Goal: Navigation & Orientation: Find specific page/section

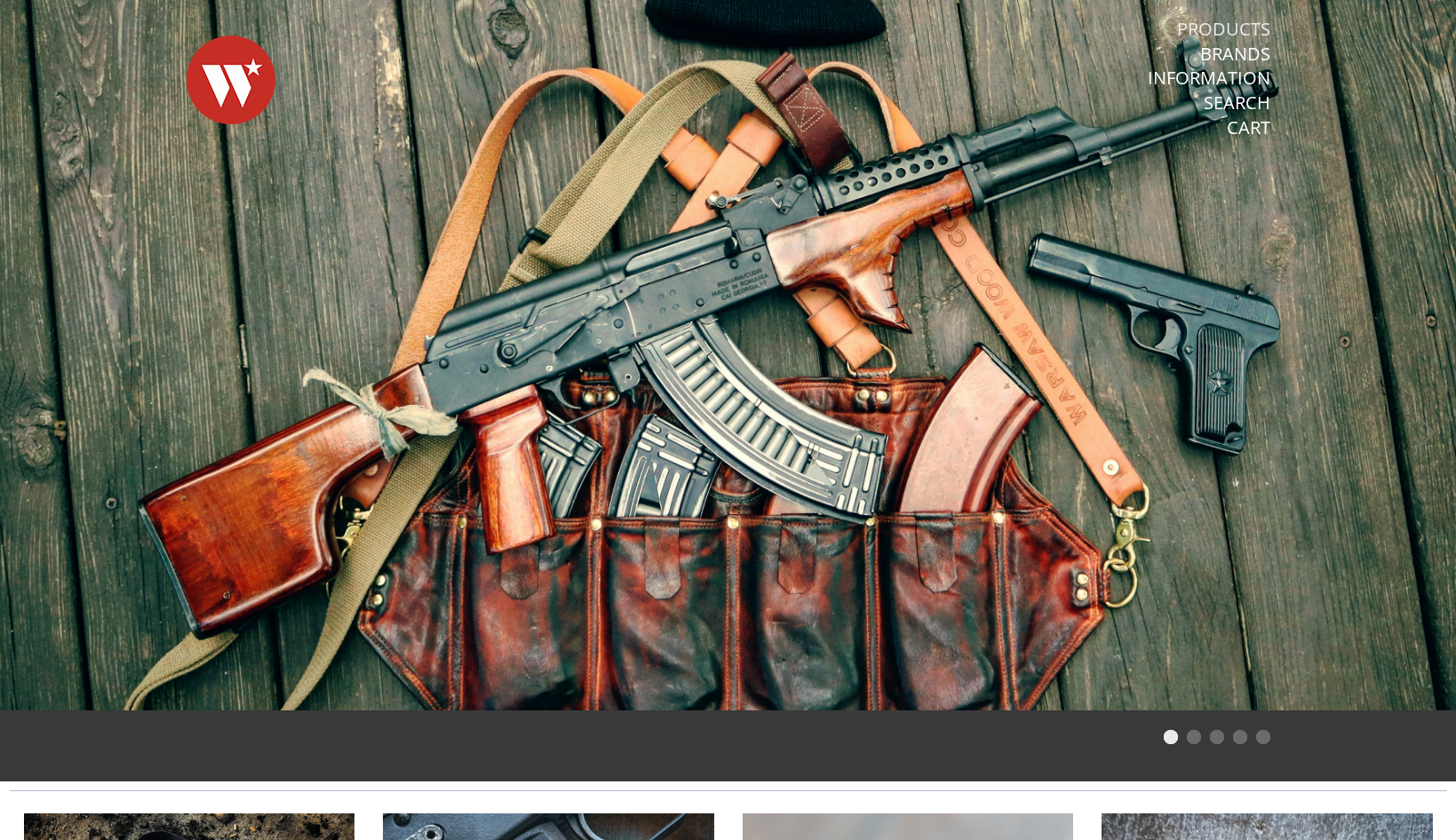
click at [1222, 26] on link "Products" at bounding box center [1223, 28] width 94 height 23
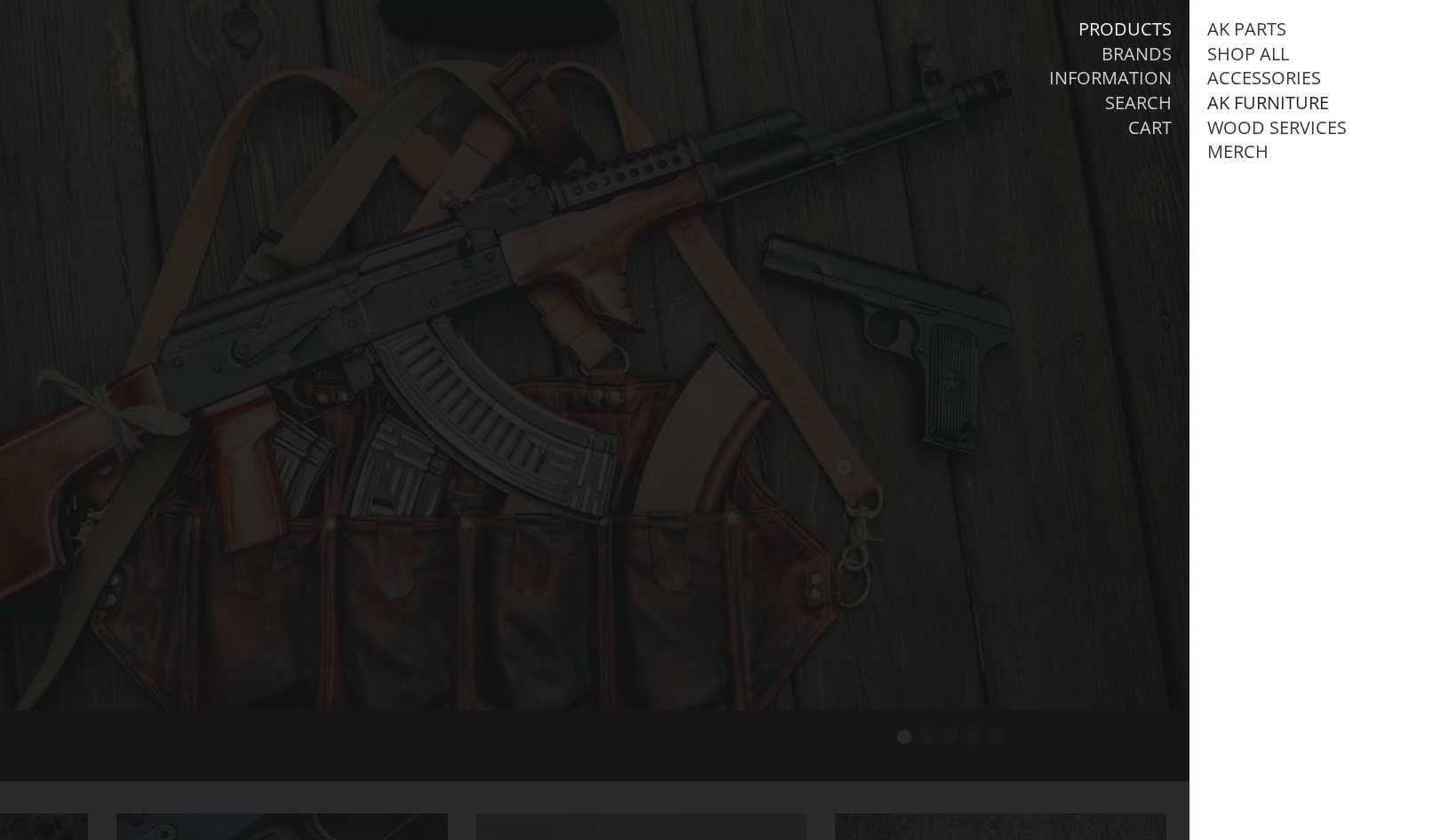
click at [1230, 99] on link "AK Furniture" at bounding box center [1267, 103] width 122 height 23
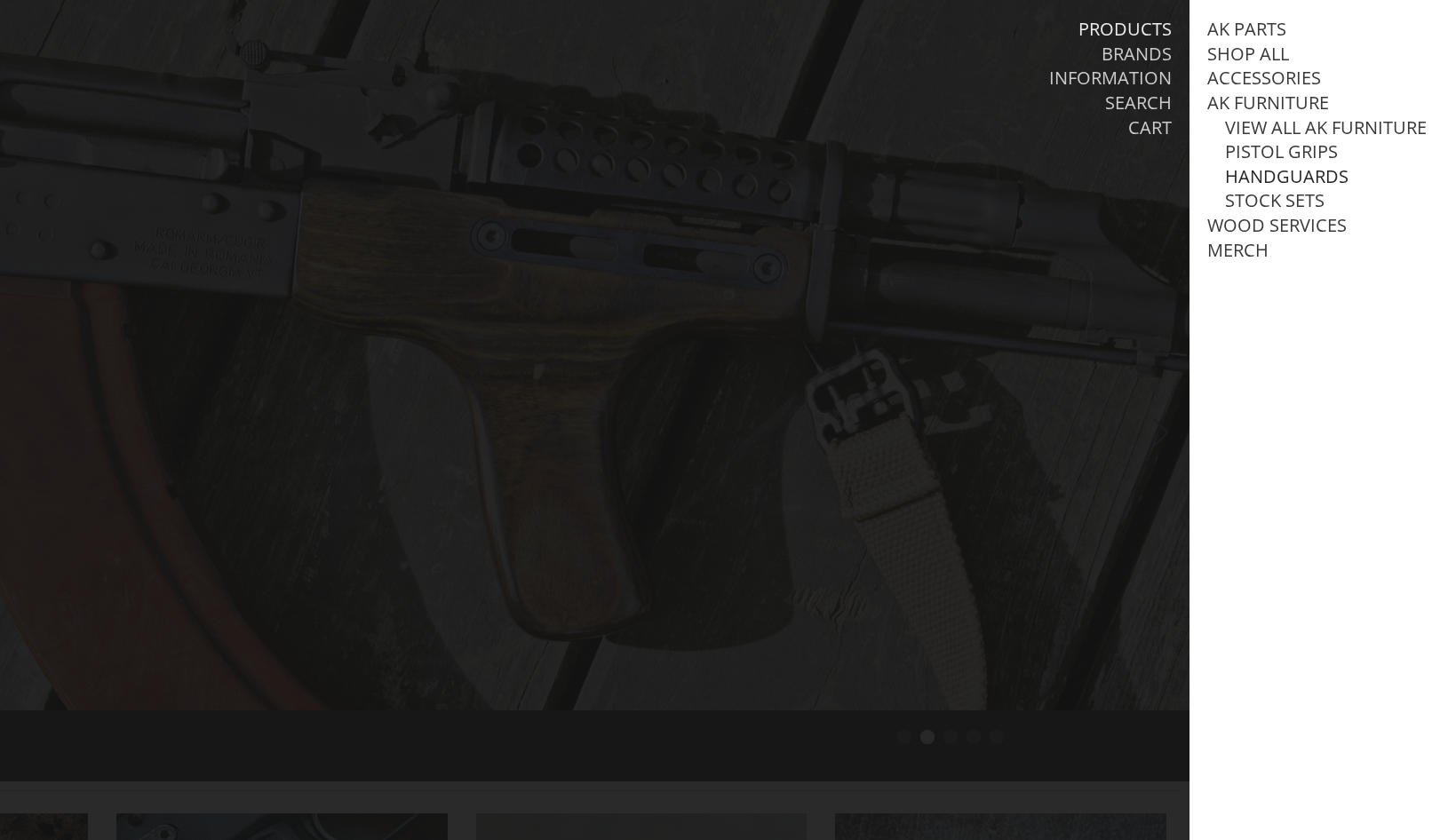
click at [1243, 177] on link "Handguards" at bounding box center [1286, 176] width 124 height 23
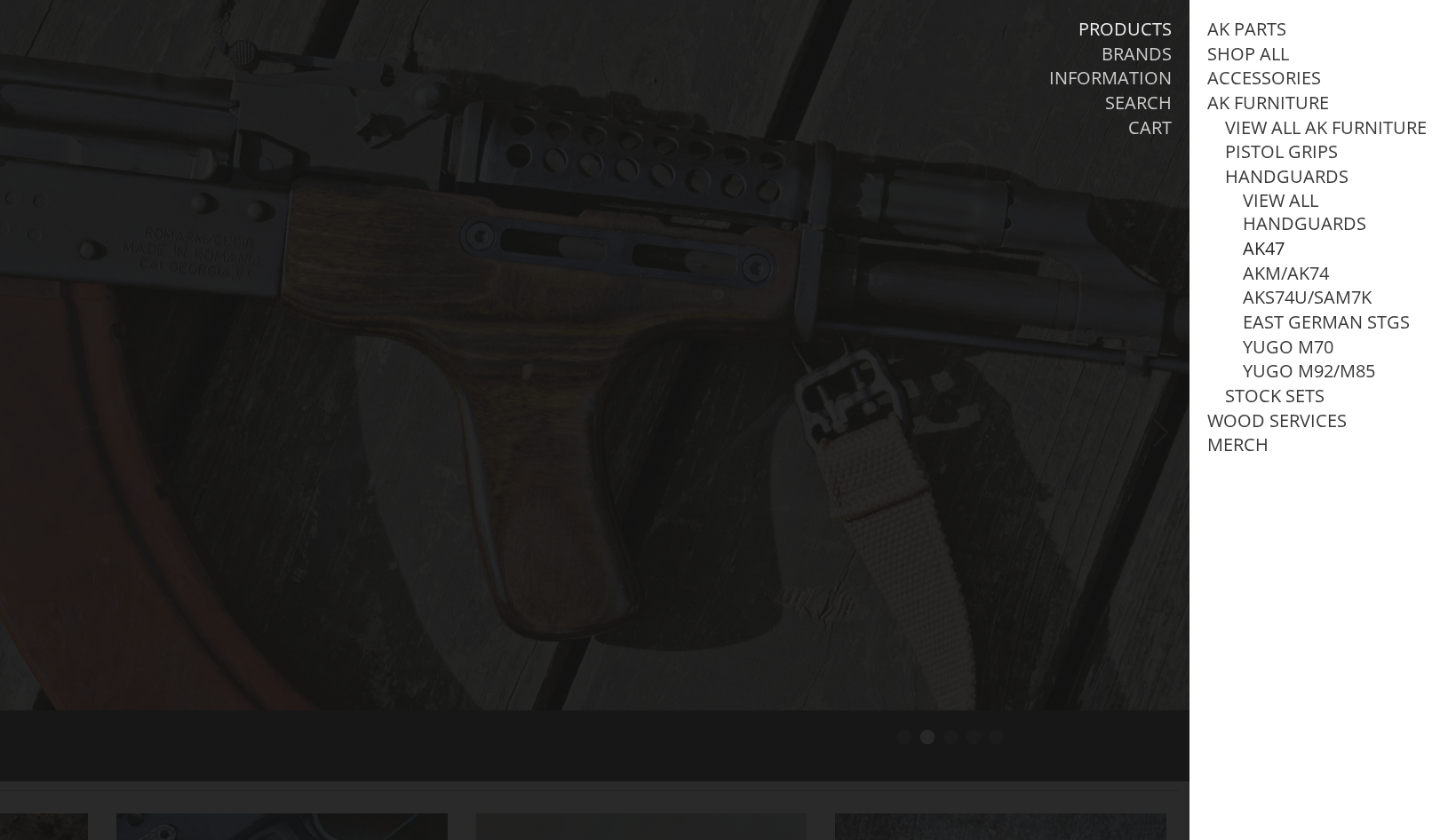
click at [1259, 239] on link "AK47" at bounding box center [1263, 249] width 42 height 23
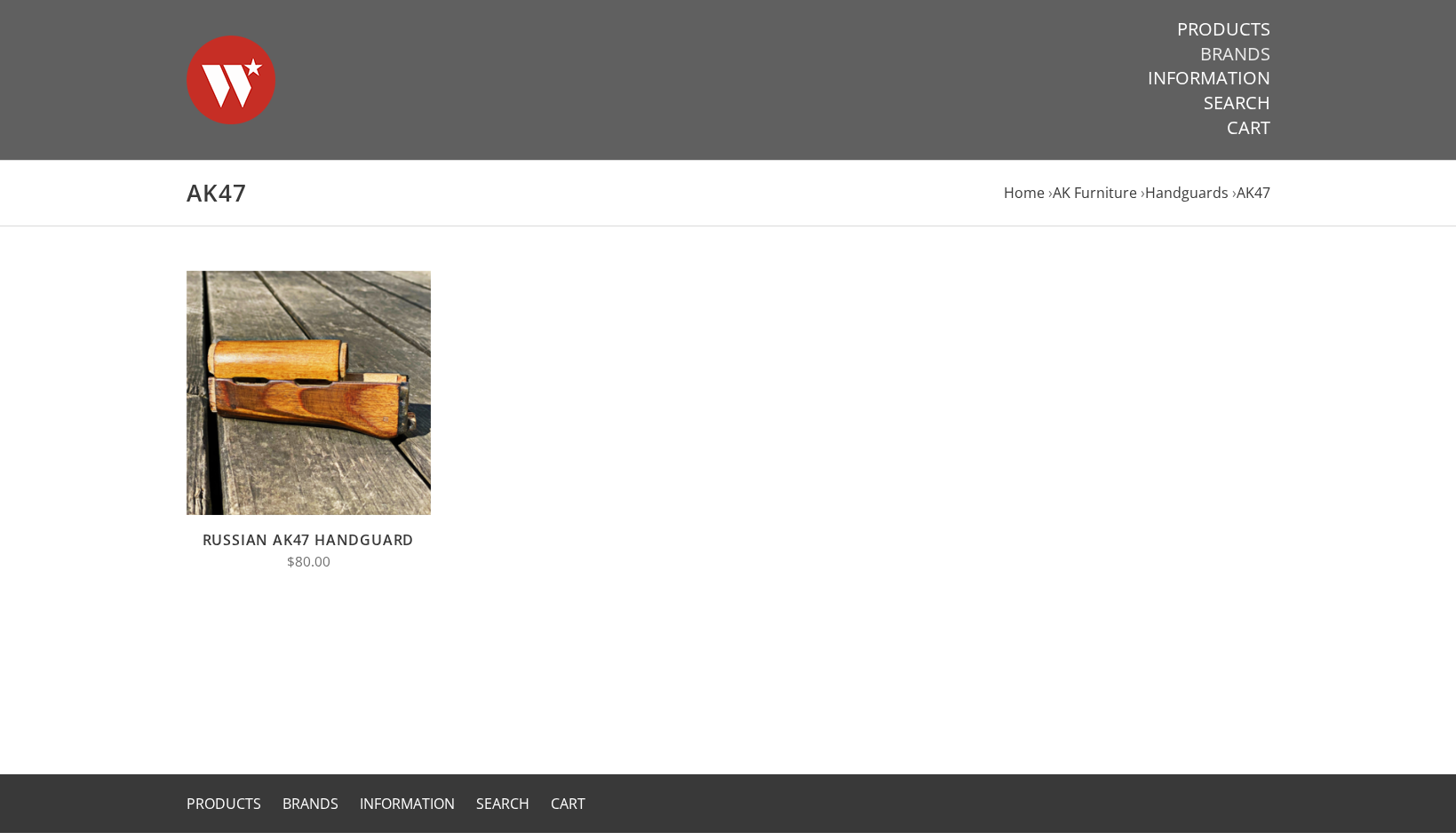
click at [1226, 49] on link "Brands" at bounding box center [1235, 53] width 71 height 23
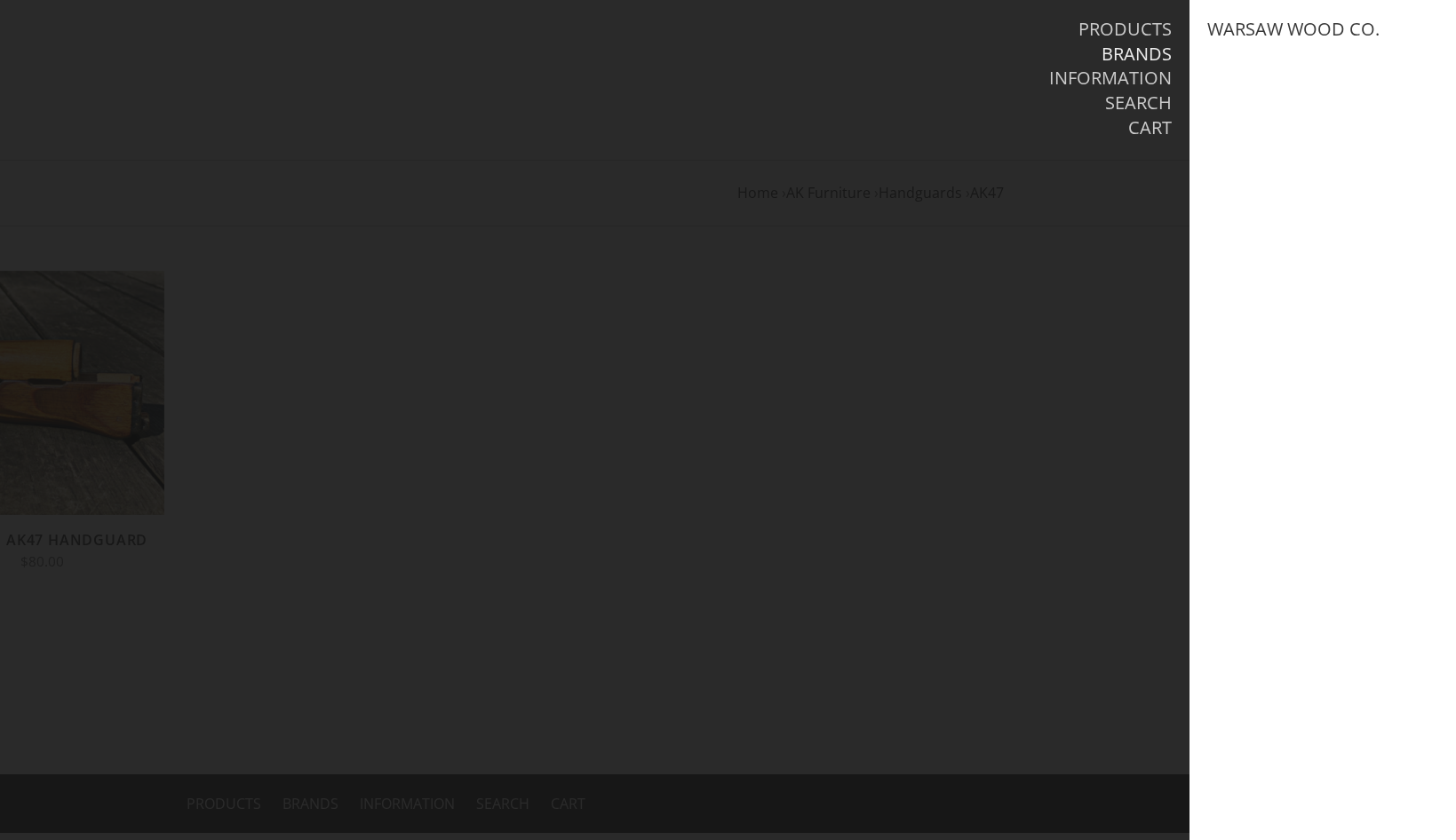
click at [1068, 129] on li "Cart" at bounding box center [961, 128] width 419 height 25
click at [1140, 32] on link "Products" at bounding box center [1125, 28] width 94 height 23
click at [1252, 82] on link "Accessories" at bounding box center [1263, 78] width 114 height 23
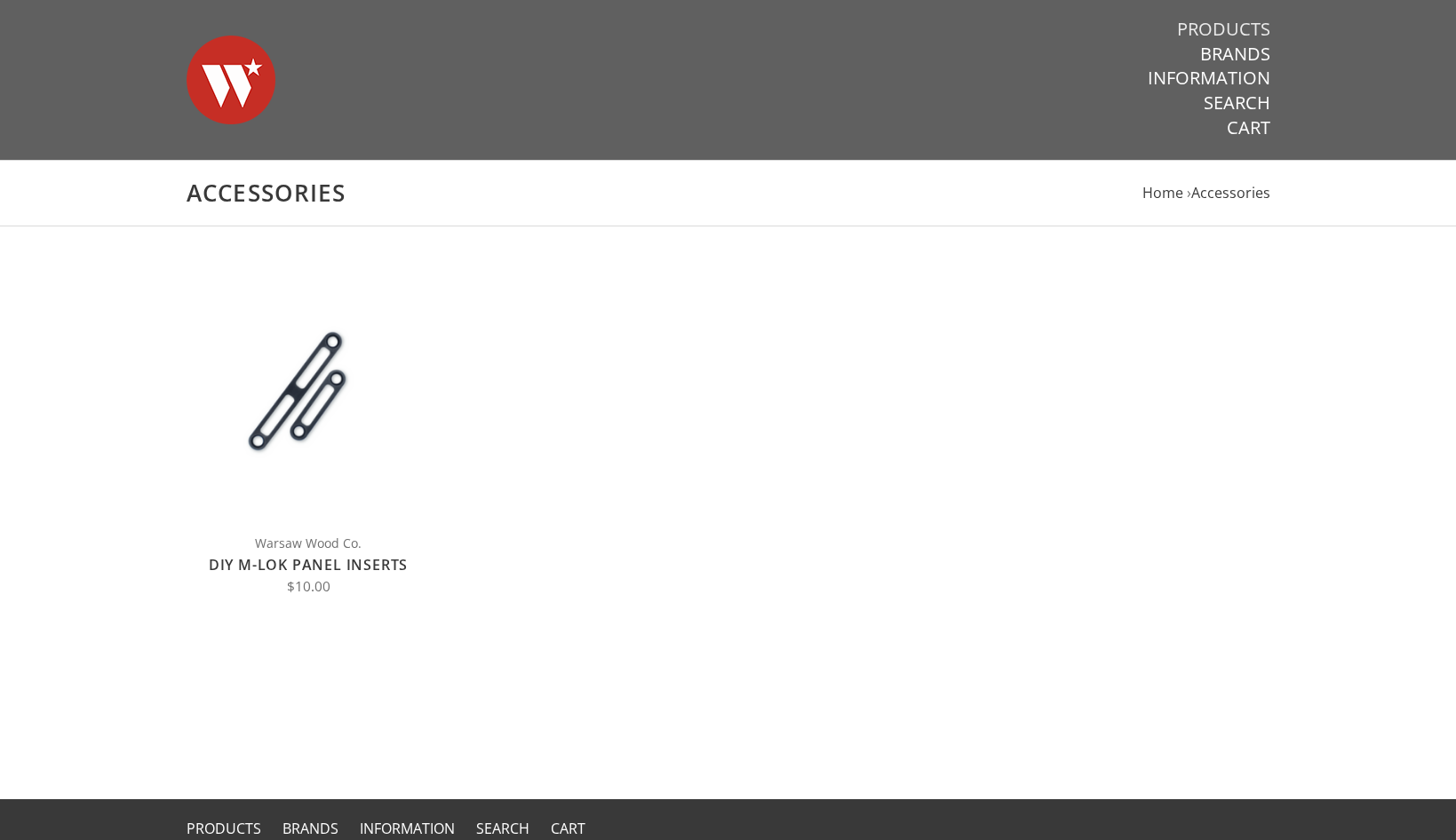
click at [1238, 34] on link "Products" at bounding box center [1223, 28] width 94 height 23
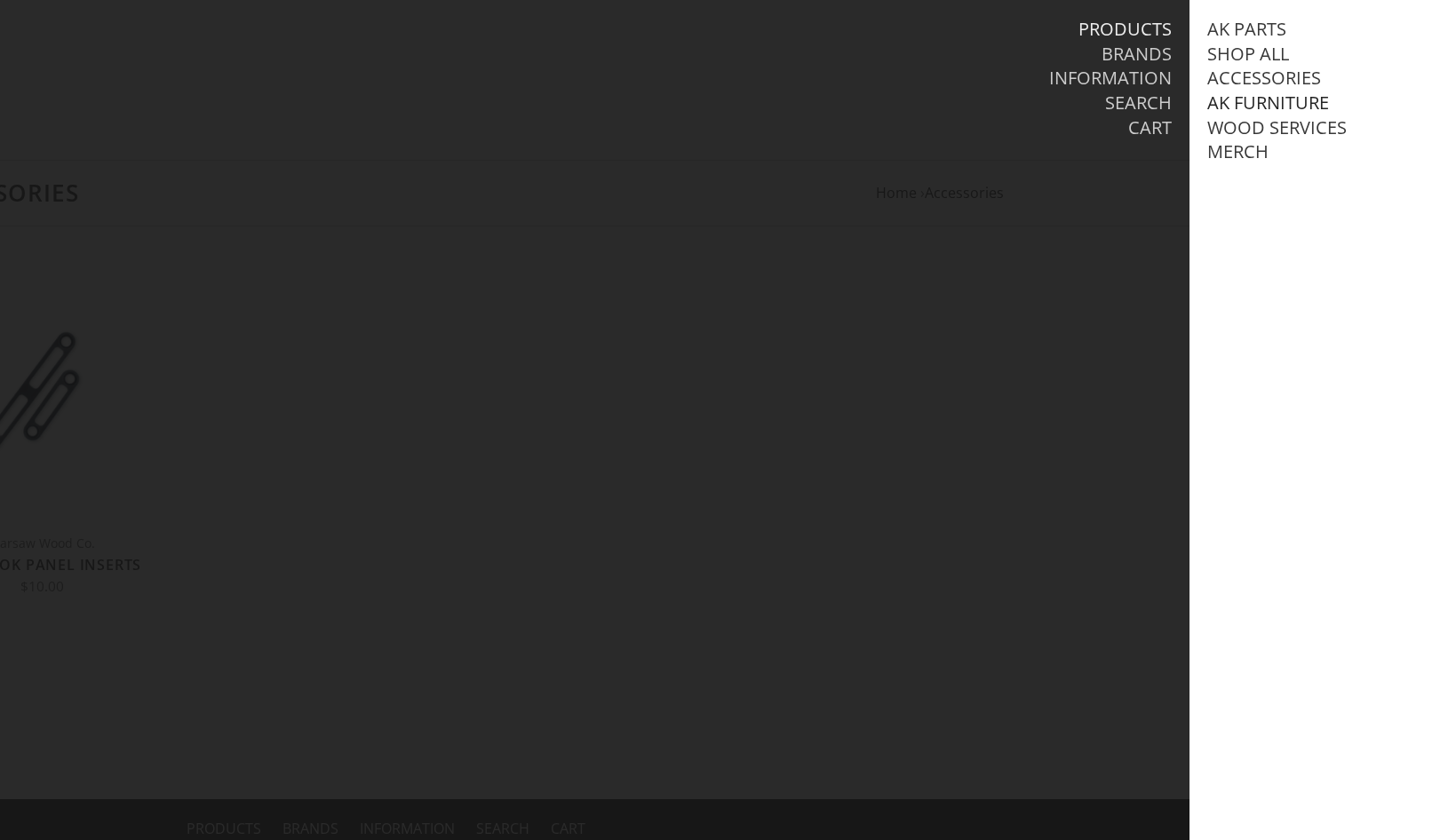
click at [1245, 100] on link "AK Furniture" at bounding box center [1267, 103] width 122 height 23
click at [1245, 127] on link "View all AK Furniture" at bounding box center [1326, 127] width 202 height 23
